Goal: Find contact information: Find contact information

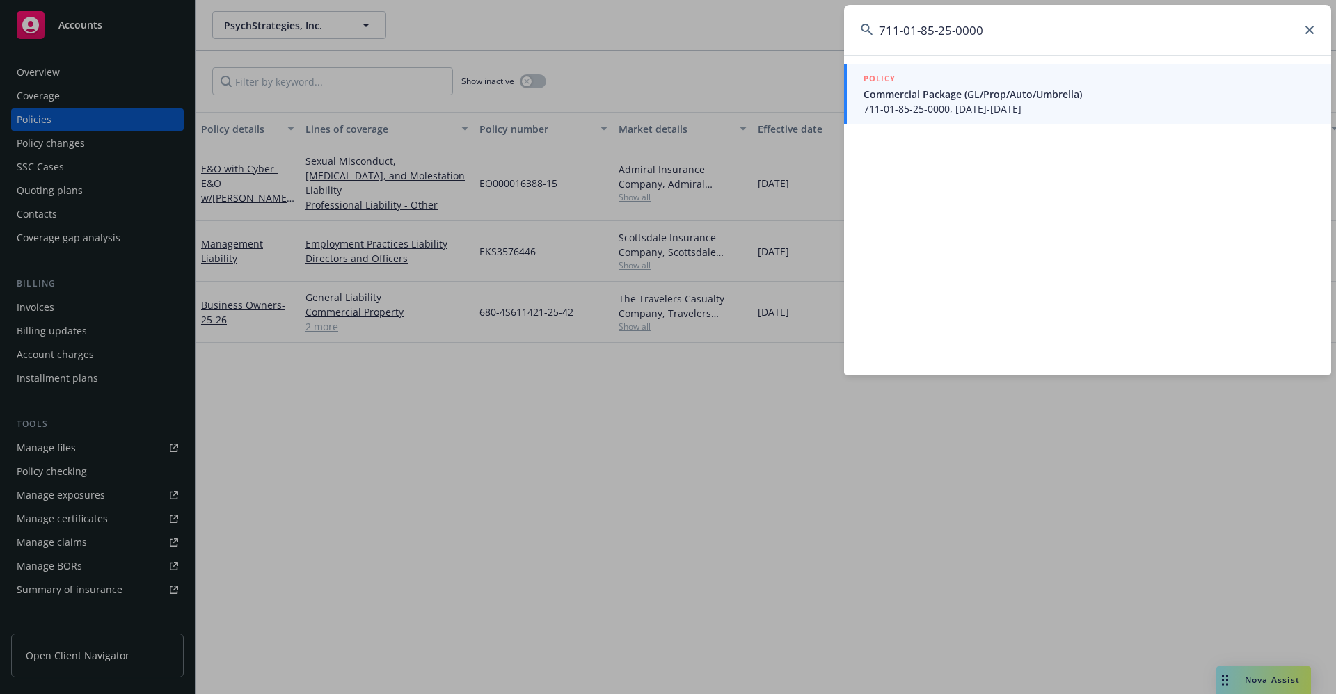
click at [809, 31] on div "711-01-85-25-0000 POLICY Commercial Package (GL/Prop/Auto/Umbrella) 711-01-85-2…" at bounding box center [668, 347] width 1336 height 694
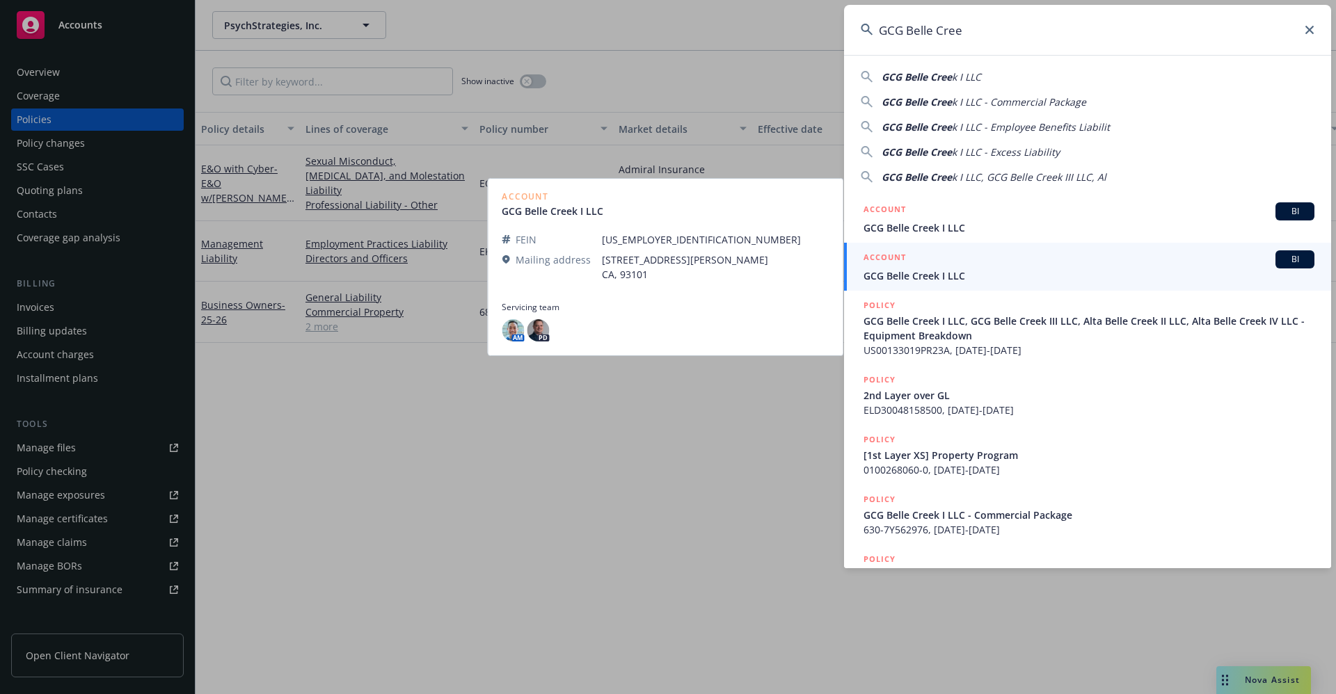
type input "GCG Belle Cree"
click at [917, 278] on span "GCG Belle Creek I LLC" at bounding box center [1088, 276] width 451 height 15
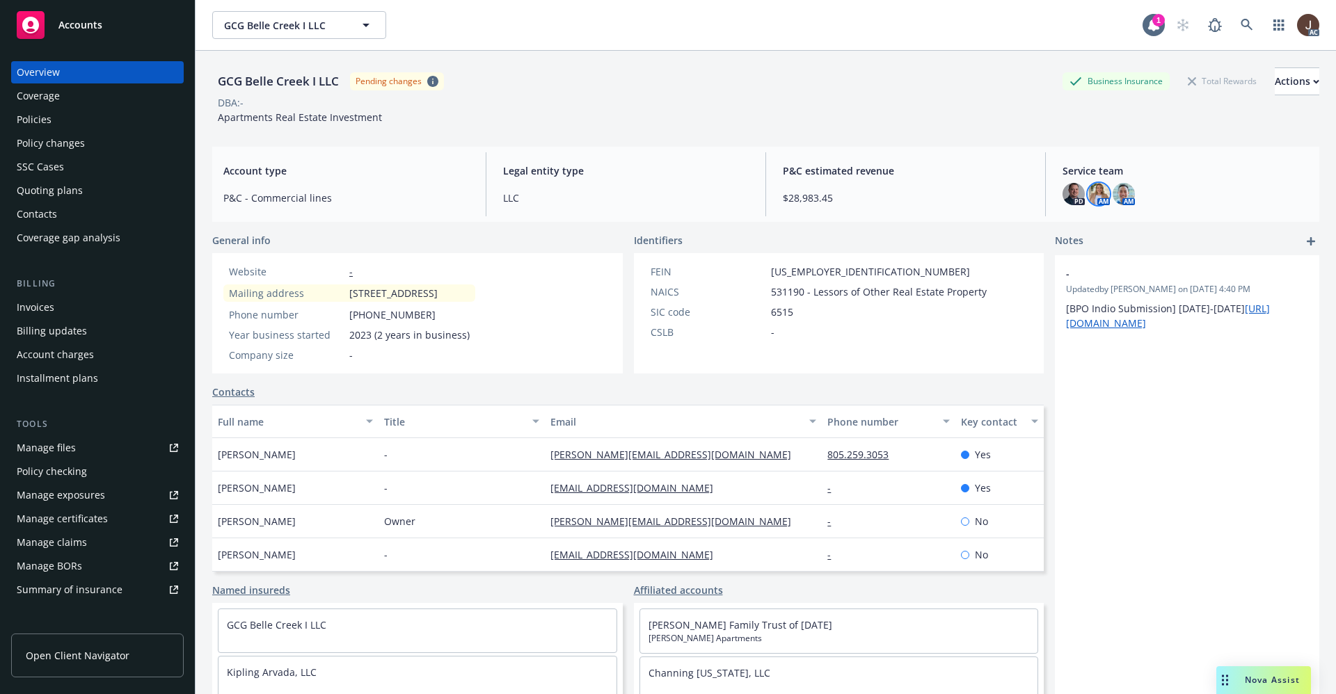
click at [1092, 191] on img at bounding box center [1098, 194] width 22 height 22
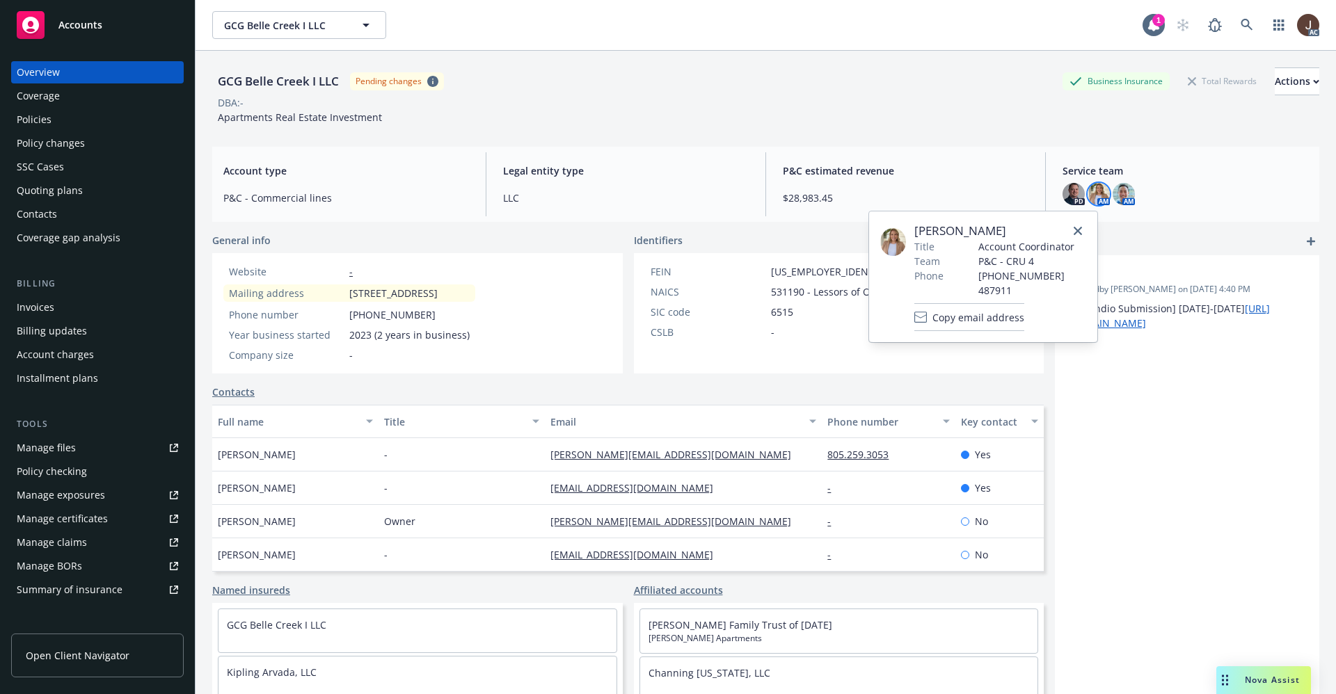
drag, startPoint x: 1004, startPoint y: 227, endPoint x: 913, endPoint y: 228, distance: 90.4
click at [913, 228] on div "[PERSON_NAME] Title Account Coordinator Team P&C - CRU 4 Phone [PHONE_NUMBER] 4…" at bounding box center [983, 277] width 206 height 109
copy div "[PERSON_NAME]"
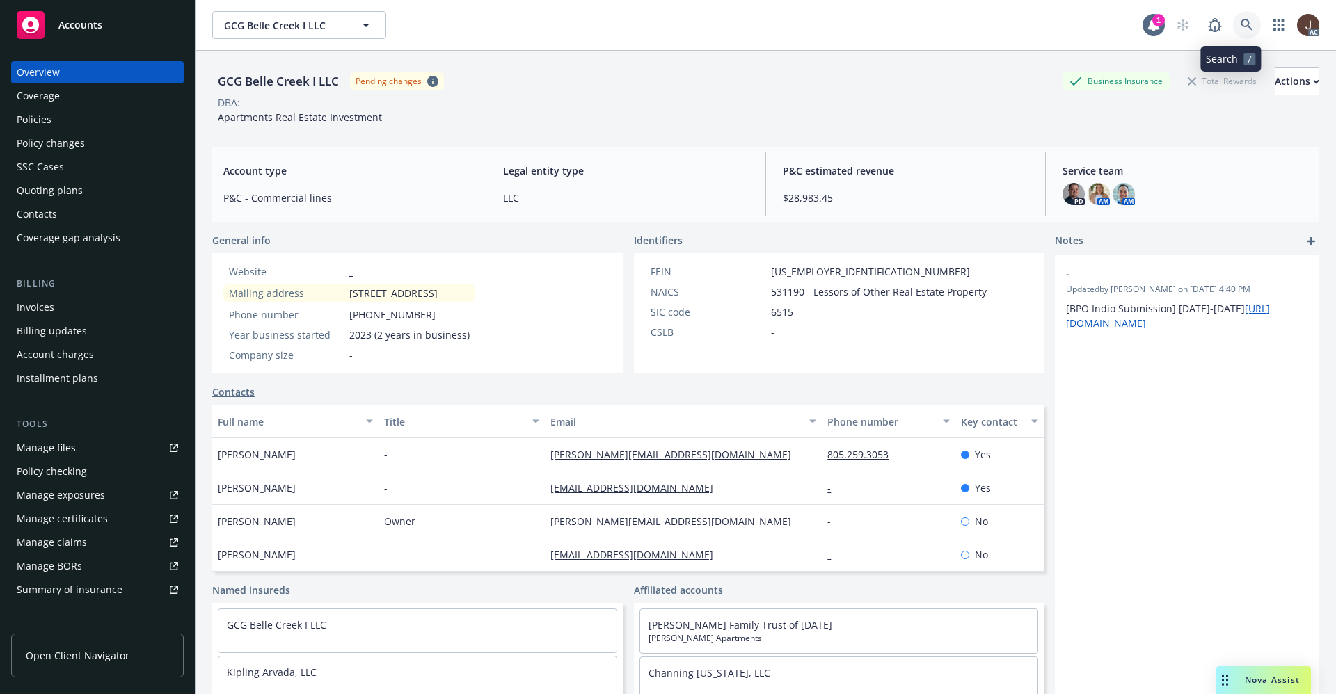
click at [1238, 29] on link at bounding box center [1247, 25] width 28 height 28
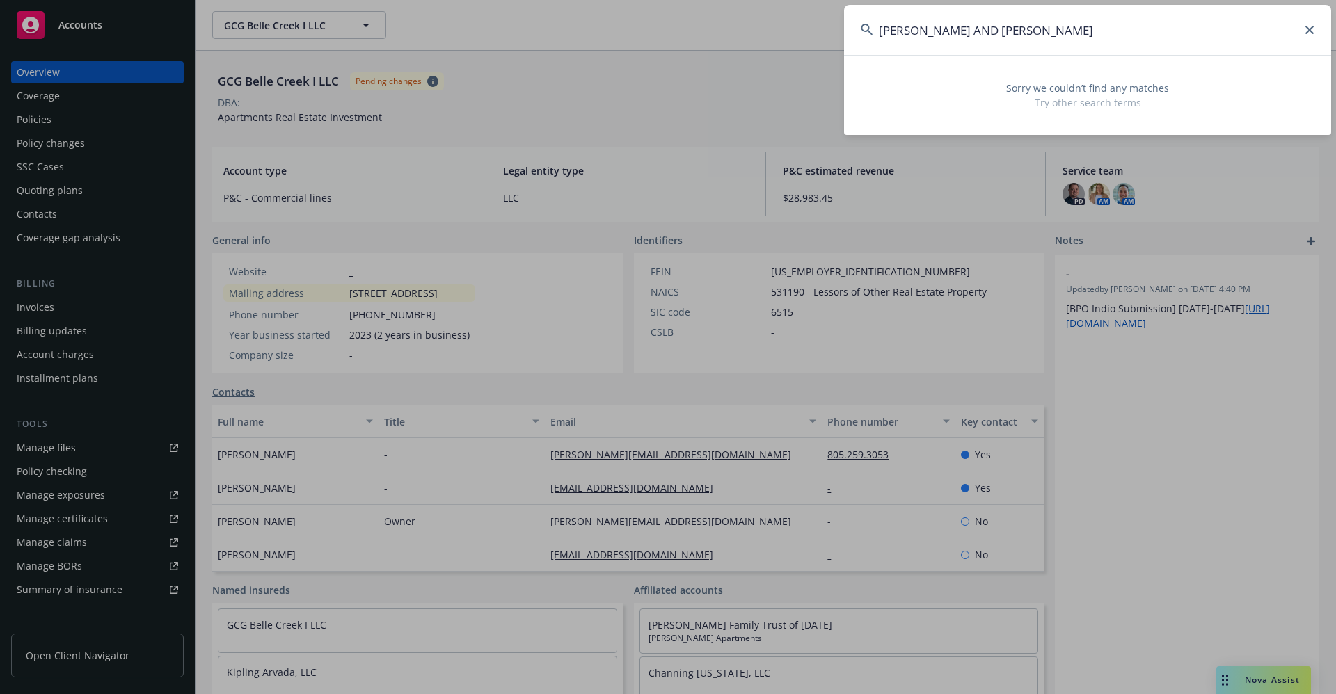
click at [962, 26] on input "[PERSON_NAME] AND [PERSON_NAME]" at bounding box center [1087, 30] width 487 height 50
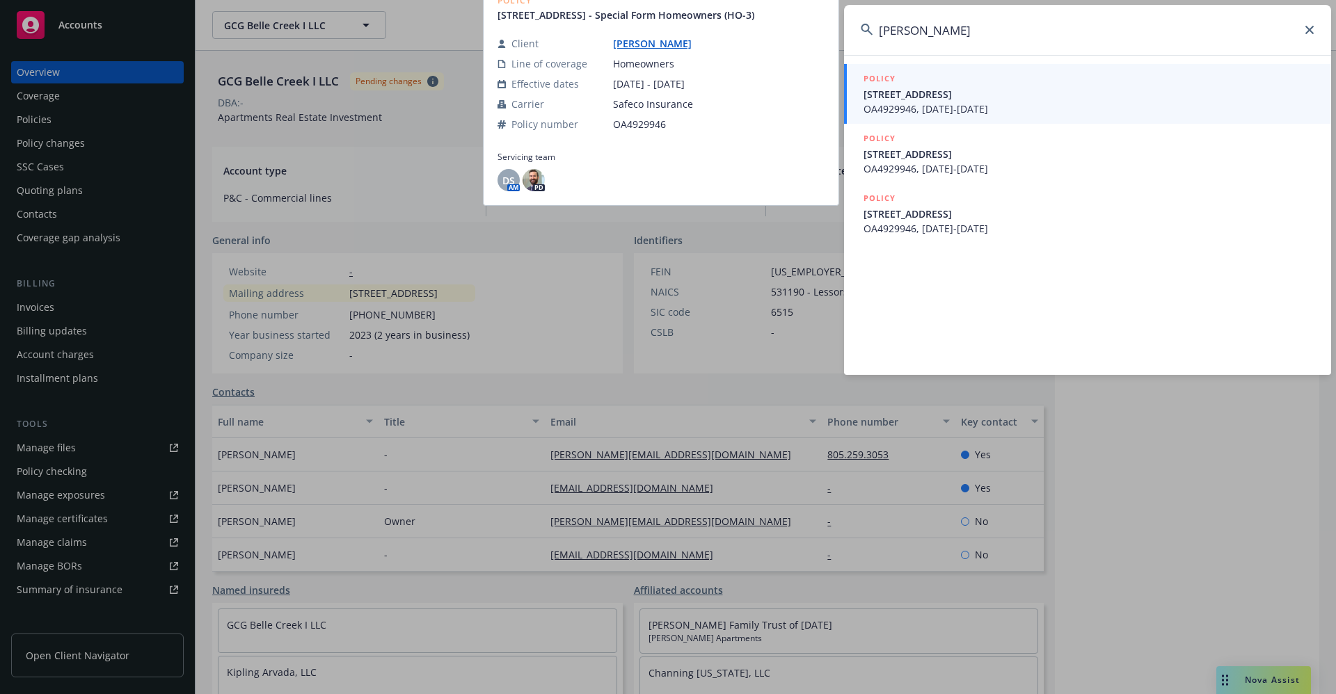
type input "[PERSON_NAME]"
click at [637, 50] on link "[PERSON_NAME]" at bounding box center [658, 43] width 90 height 13
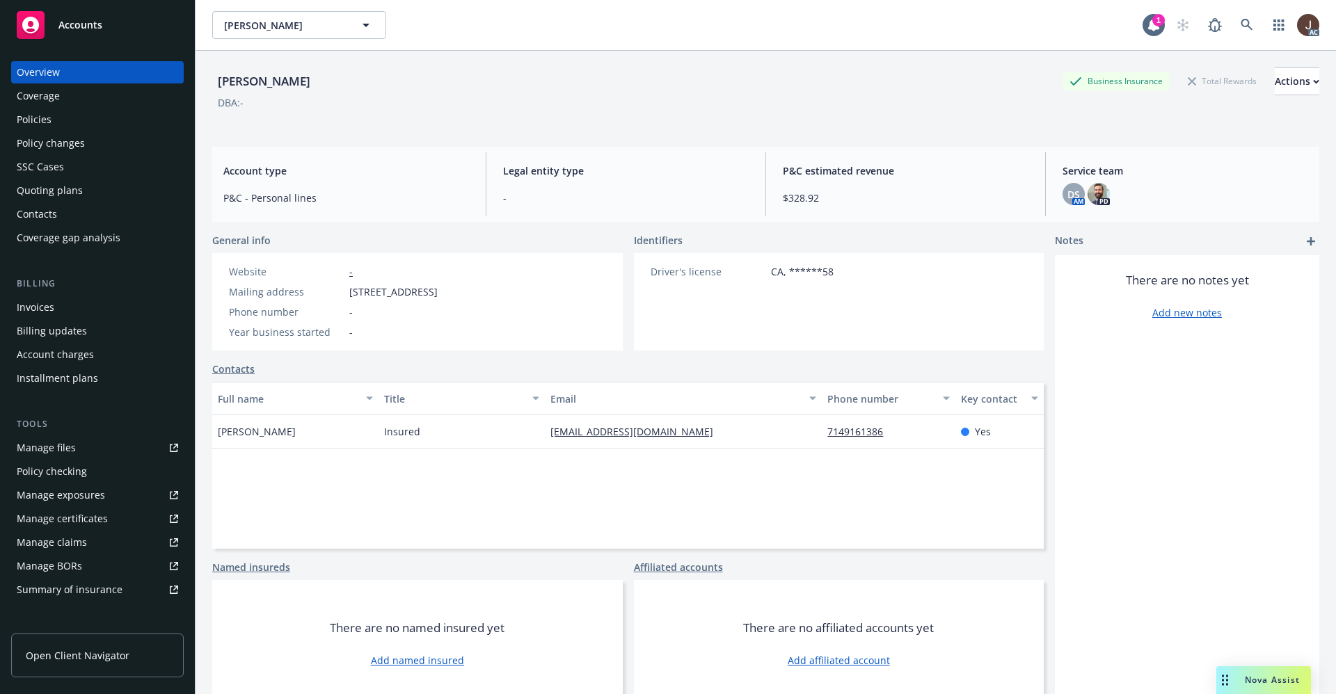
click at [262, 78] on div "[PERSON_NAME]" at bounding box center [264, 81] width 104 height 18
copy div "[PERSON_NAME]"
